Goal: Transaction & Acquisition: Purchase product/service

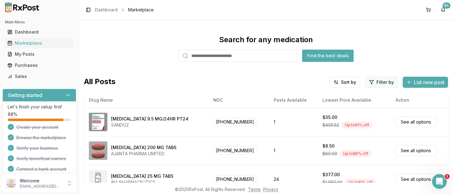
click at [373, 82] on html "Main Menu Dashboard Marketplace My Posts Purchases Sales Getting started Let's …" at bounding box center [226, 97] width 453 height 195
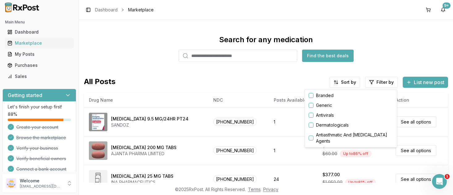
click at [311, 95] on button "button" at bounding box center [310, 95] width 5 height 5
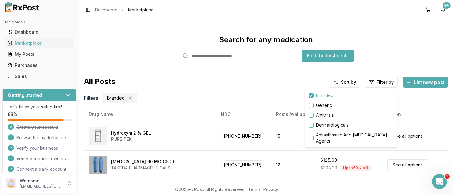
click at [347, 83] on html "Main Menu Dashboard Marketplace My Posts Purchases Sales Getting started Let's …" at bounding box center [226, 97] width 453 height 195
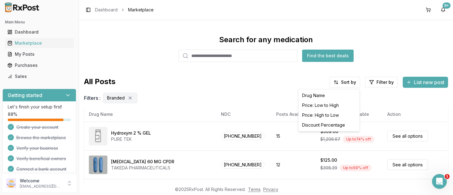
click at [347, 83] on html "Main Menu Dashboard Marketplace My Posts Purchases Sales Getting started Let's …" at bounding box center [226, 97] width 453 height 195
click at [318, 96] on div "Drug Name" at bounding box center [328, 96] width 59 height 10
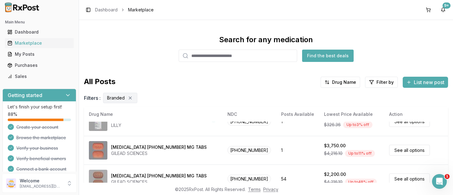
scroll to position [237, 0]
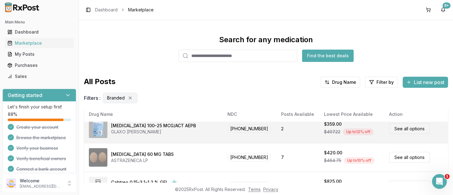
click at [397, 128] on link "See all options" at bounding box center [409, 128] width 41 height 11
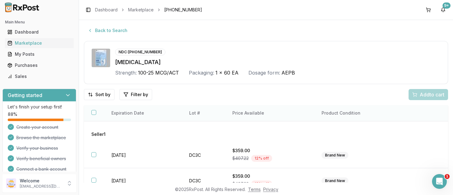
scroll to position [32, 0]
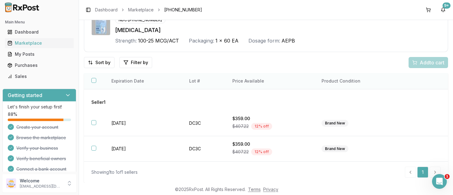
click at [94, 81] on button "button" at bounding box center [93, 80] width 5 height 5
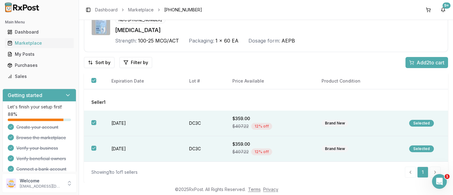
click at [418, 60] on span "Add 2 to cart" at bounding box center [430, 62] width 28 height 7
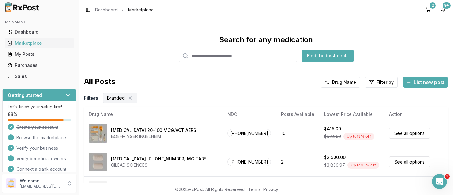
scroll to position [72, 0]
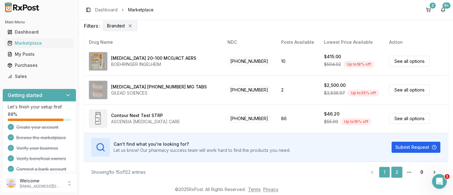
click at [397, 174] on link "2" at bounding box center [396, 172] width 11 height 11
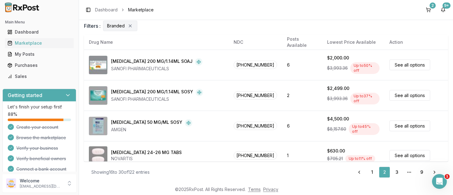
scroll to position [347, 0]
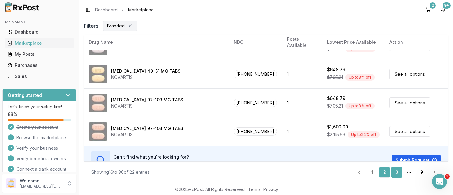
click at [397, 173] on link "3" at bounding box center [396, 172] width 11 height 11
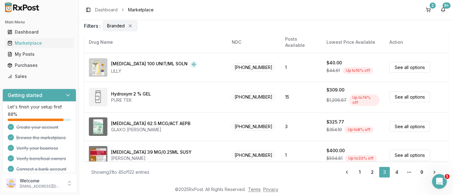
scroll to position [347, 0]
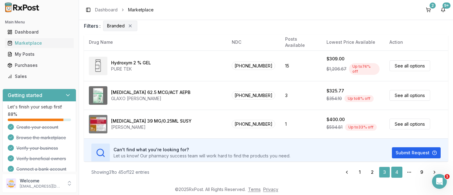
click at [395, 169] on link "4" at bounding box center [396, 172] width 11 height 11
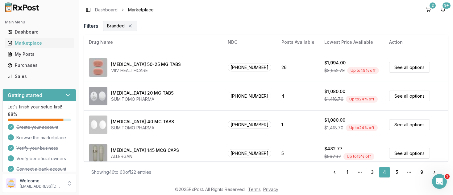
scroll to position [347, 0]
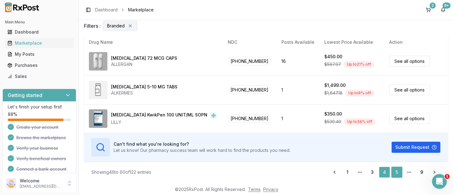
click at [396, 174] on link "5" at bounding box center [396, 172] width 11 height 11
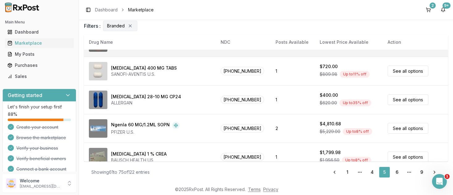
scroll to position [237, 0]
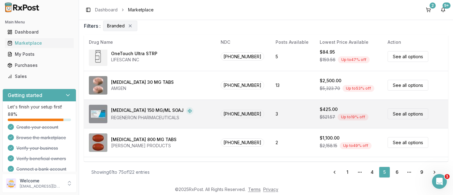
click at [398, 115] on link "See all options" at bounding box center [407, 114] width 41 height 11
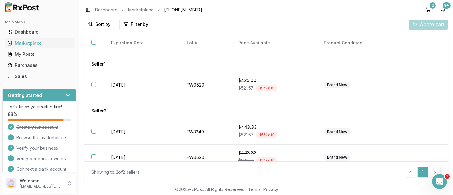
scroll to position [5, 0]
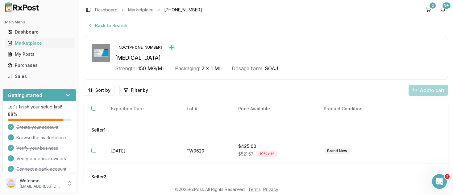
drag, startPoint x: 413, startPoint y: 119, endPoint x: 412, endPoint y: 122, distance: 3.7
click at [412, 122] on td "Seller 1" at bounding box center [266, 127] width 364 height 21
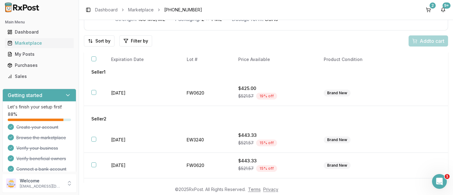
scroll to position [58, 0]
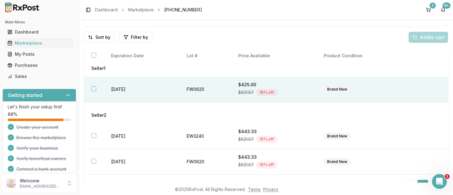
click at [93, 88] on button "button" at bounding box center [93, 88] width 5 height 5
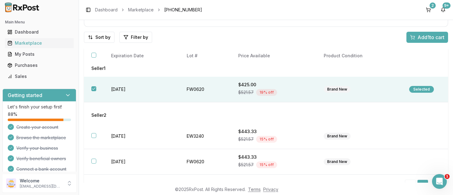
click at [424, 37] on span "Add 1 to cart" at bounding box center [430, 37] width 27 height 7
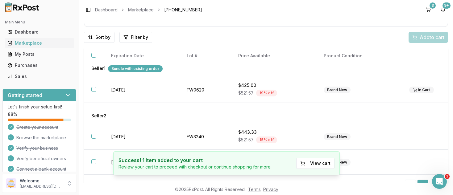
scroll to position [71, 0]
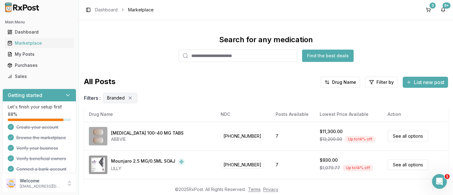
click at [415, 52] on div "Search for any medication Find the best deals" at bounding box center [266, 48] width 364 height 27
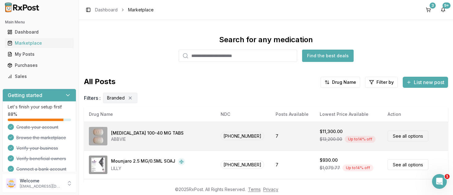
click at [181, 135] on div "[MEDICAL_DATA] 100-40 MG TABS ABBVIE" at bounding box center [150, 136] width 122 height 19
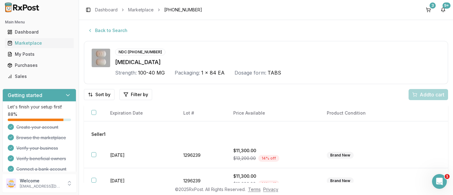
scroll to position [9, 0]
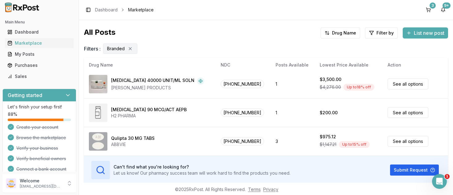
scroll to position [72, 0]
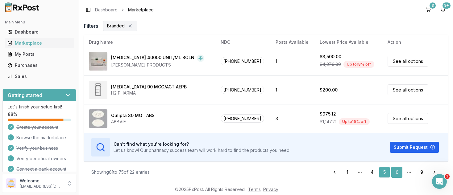
click at [396, 171] on link "6" at bounding box center [396, 172] width 11 height 11
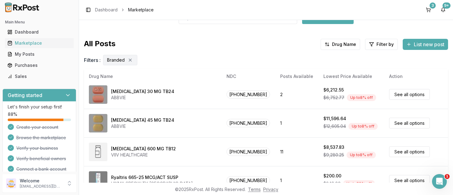
scroll to position [72, 0]
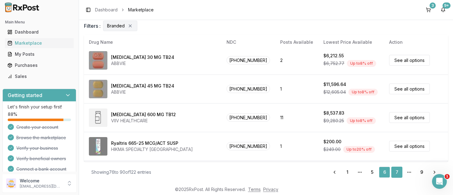
click at [397, 173] on link "7" at bounding box center [396, 172] width 11 height 11
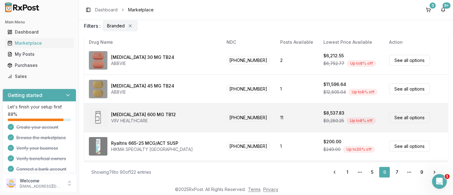
scroll to position [0, 0]
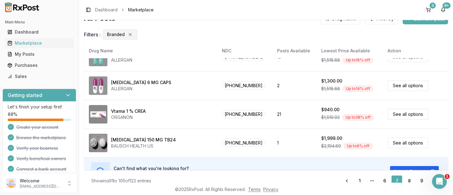
scroll to position [72, 0]
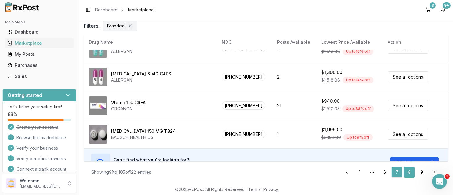
click at [410, 174] on link "8" at bounding box center [408, 172] width 11 height 11
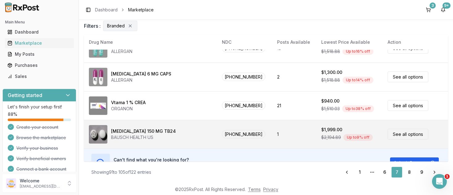
scroll to position [0, 0]
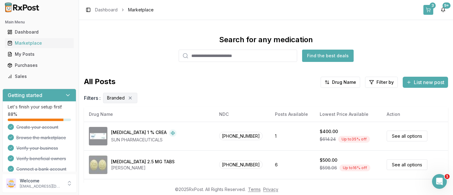
click at [429, 9] on button "3" at bounding box center [428, 10] width 10 height 10
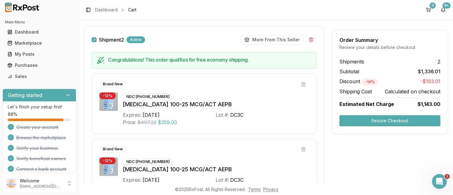
scroll to position [323, 0]
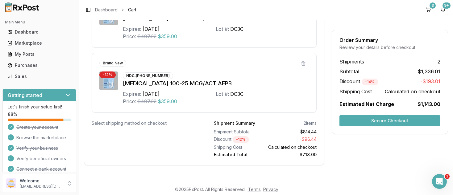
click at [389, 123] on button "Secure Checkout" at bounding box center [389, 120] width 101 height 11
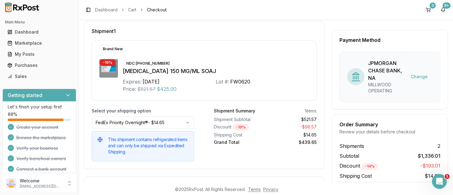
scroll to position [244, 0]
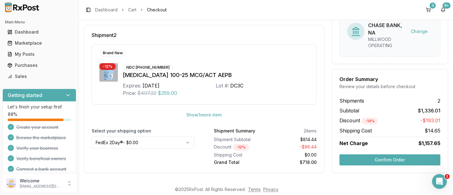
click at [386, 159] on button "Confirm Order" at bounding box center [389, 159] width 101 height 11
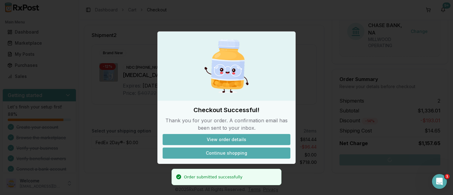
click at [235, 153] on button "Continue shopping" at bounding box center [226, 153] width 128 height 11
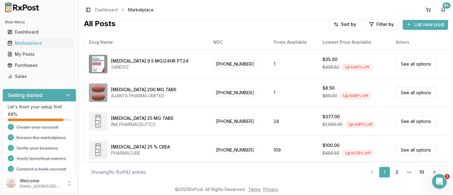
scroll to position [58, 0]
